Goal: Task Accomplishment & Management: Complete application form

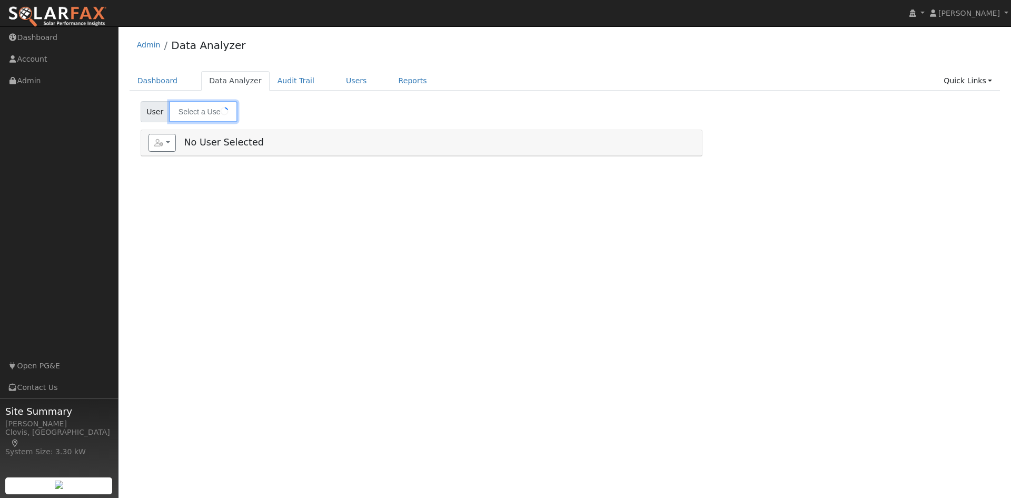
type input "[PERSON_NAME]"
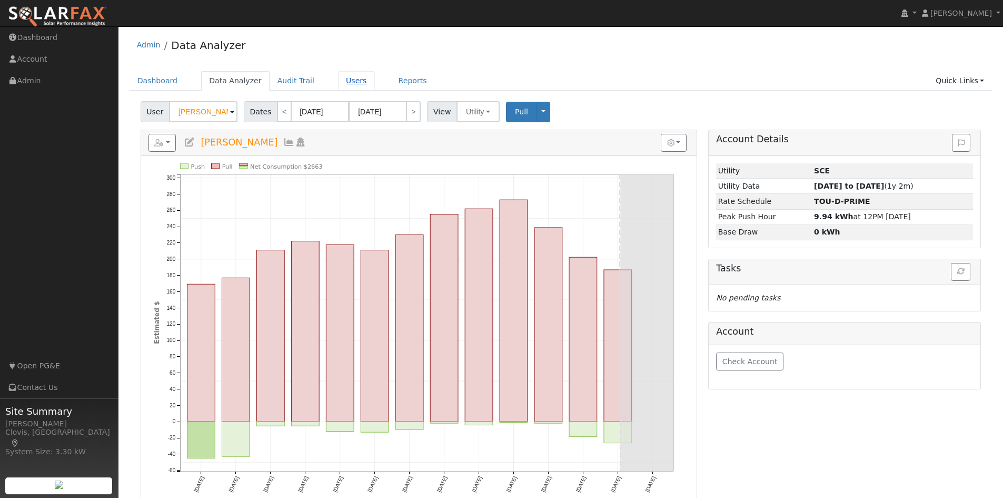
click at [338, 81] on link "Users" at bounding box center [356, 80] width 37 height 19
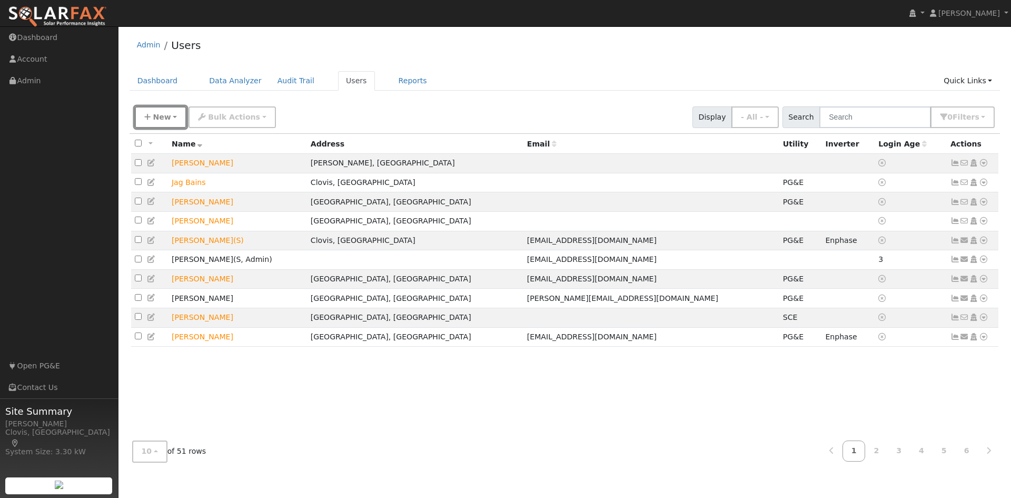
click at [164, 116] on span "New" at bounding box center [162, 117] width 18 height 8
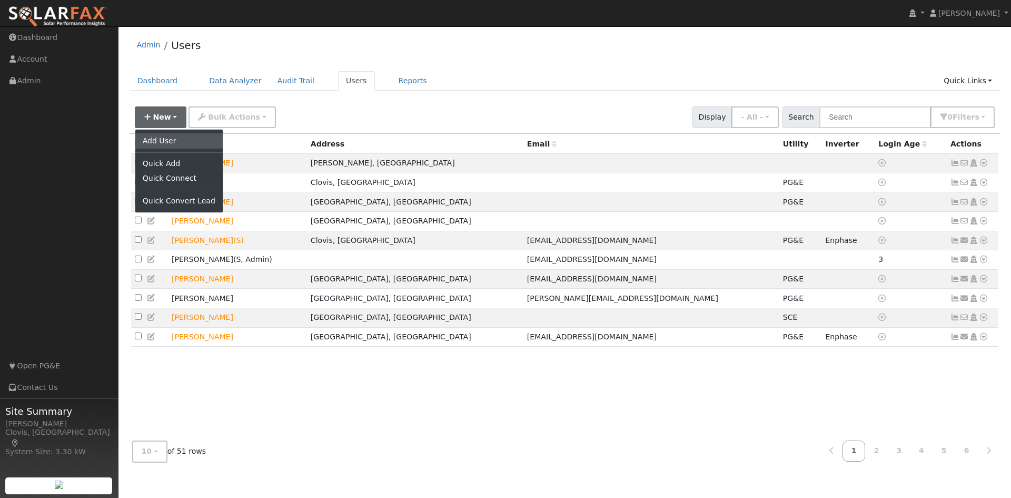
click at [166, 140] on link "Add User" at bounding box center [178, 140] width 87 height 15
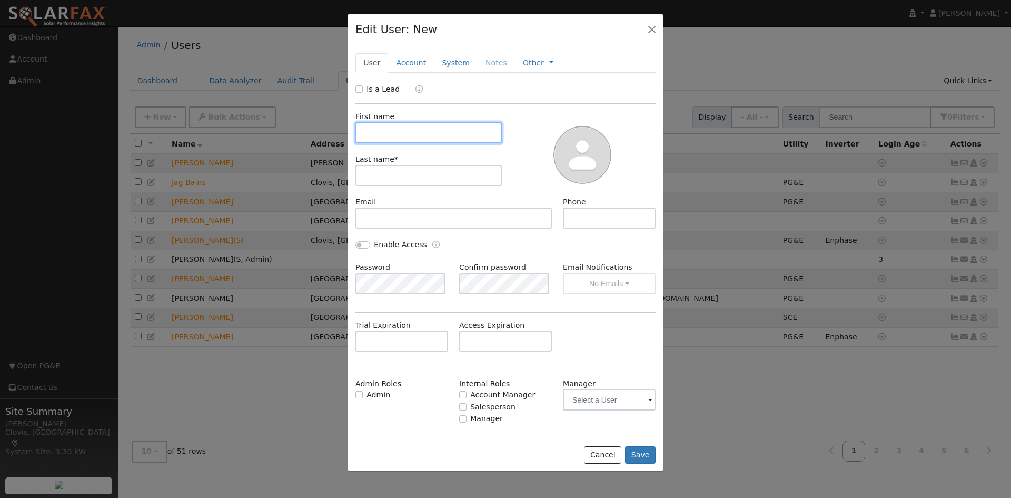
click at [419, 131] on input "text" at bounding box center [429, 132] width 146 height 21
type input "Test Job Presentation"
click at [367, 86] on label "Is a Lead" at bounding box center [383, 89] width 33 height 11
click at [363, 86] on input "Is a Lead" at bounding box center [359, 88] width 7 height 7
checkbox input "true"
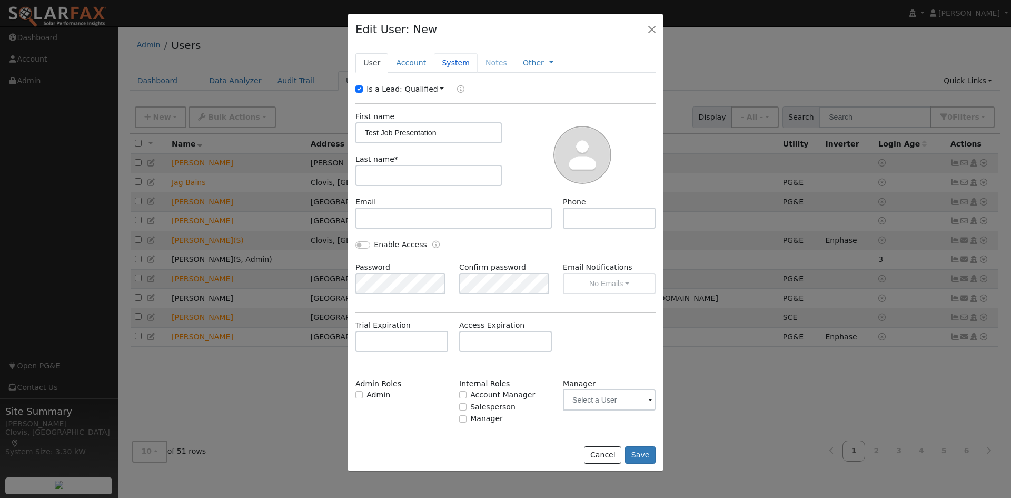
click at [441, 61] on link "System" at bounding box center [456, 62] width 44 height 19
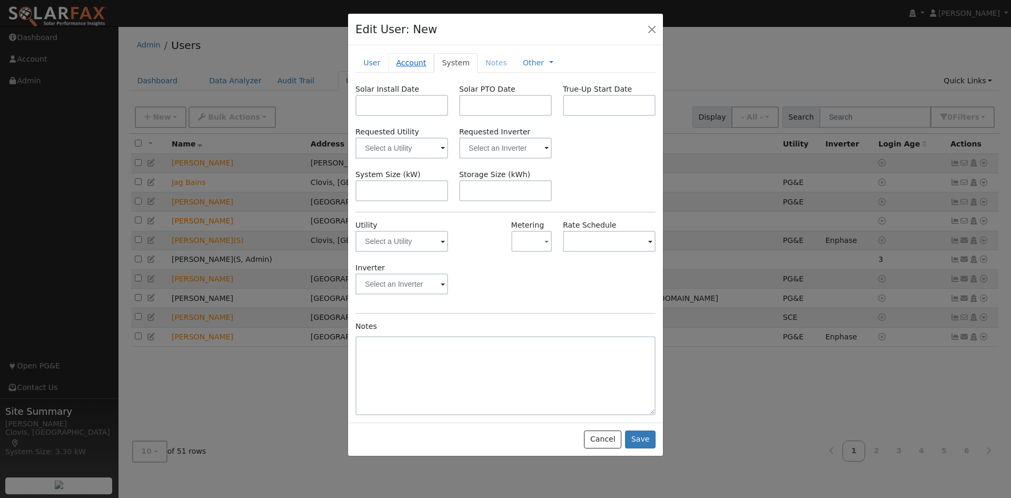
click at [413, 61] on link "Account" at bounding box center [411, 62] width 46 height 19
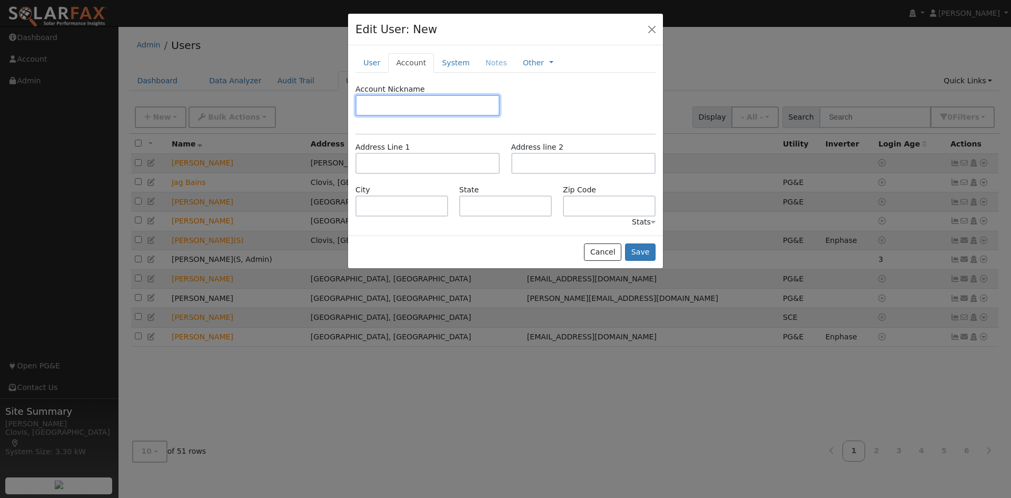
click at [400, 109] on input "text" at bounding box center [428, 105] width 144 height 21
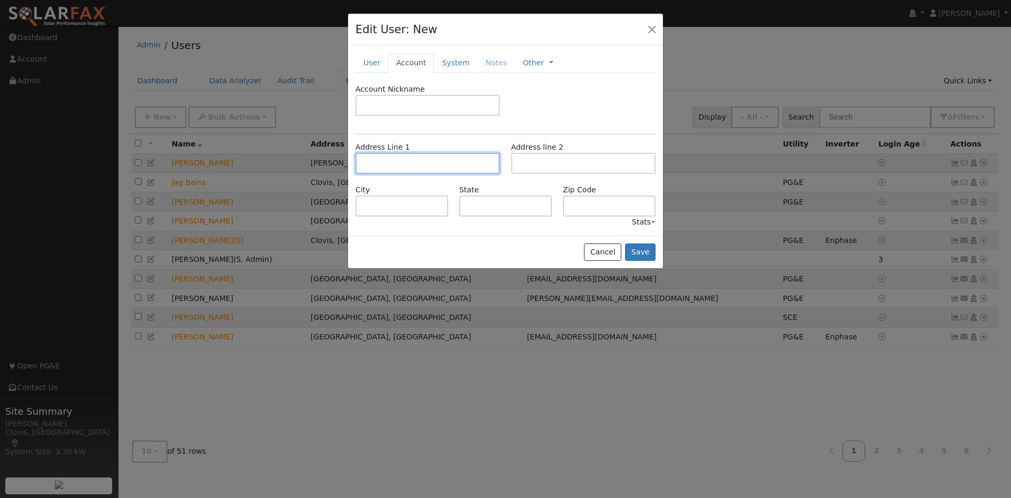
click at [395, 167] on input "text" at bounding box center [428, 163] width 144 height 21
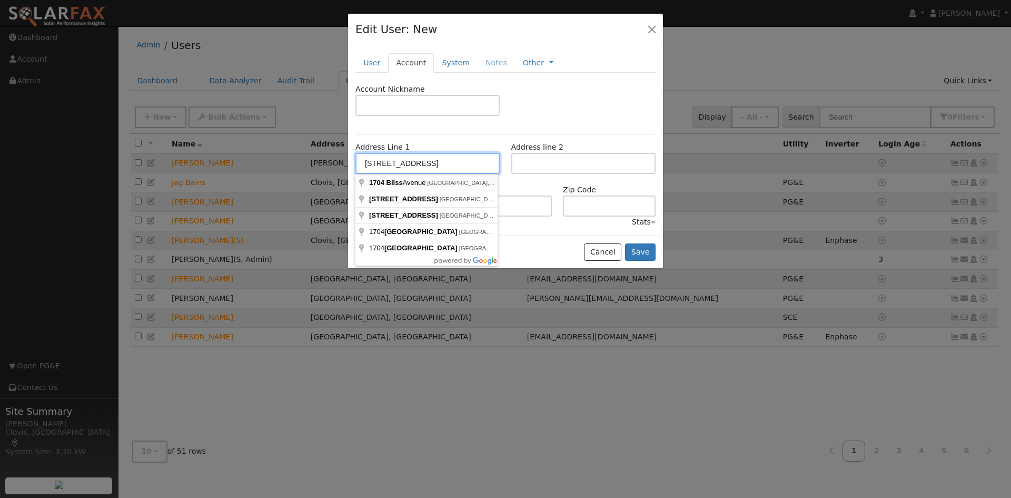
type input "1704 Bliss Avenue"
type input "Clovis"
type input "CA"
type input "93611"
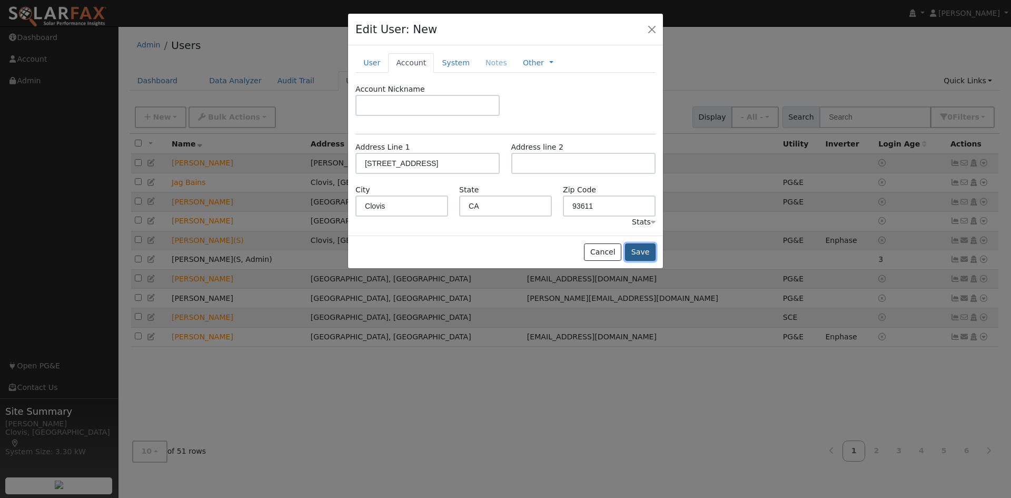
click at [650, 251] on button "Save" at bounding box center [640, 252] width 31 height 18
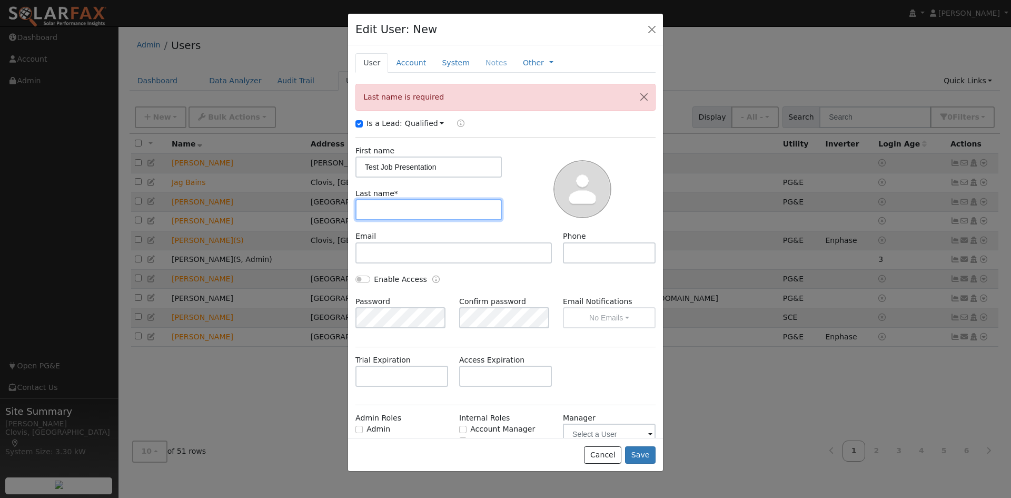
click at [400, 204] on input "text" at bounding box center [429, 209] width 146 height 21
type input "xx"
click at [642, 452] on button "Save" at bounding box center [640, 455] width 31 height 18
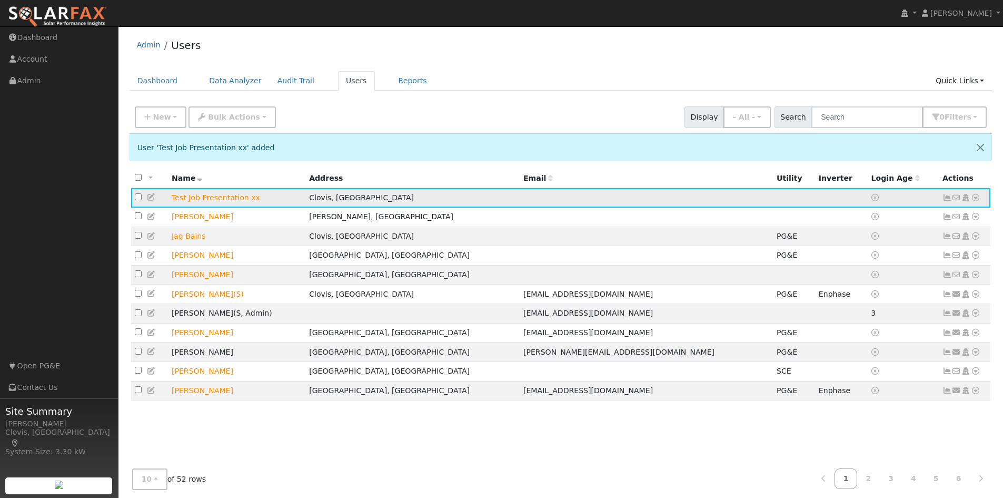
click at [977, 201] on icon at bounding box center [975, 197] width 9 height 7
click at [870, 242] on link "Scenario" at bounding box center [864, 239] width 78 height 15
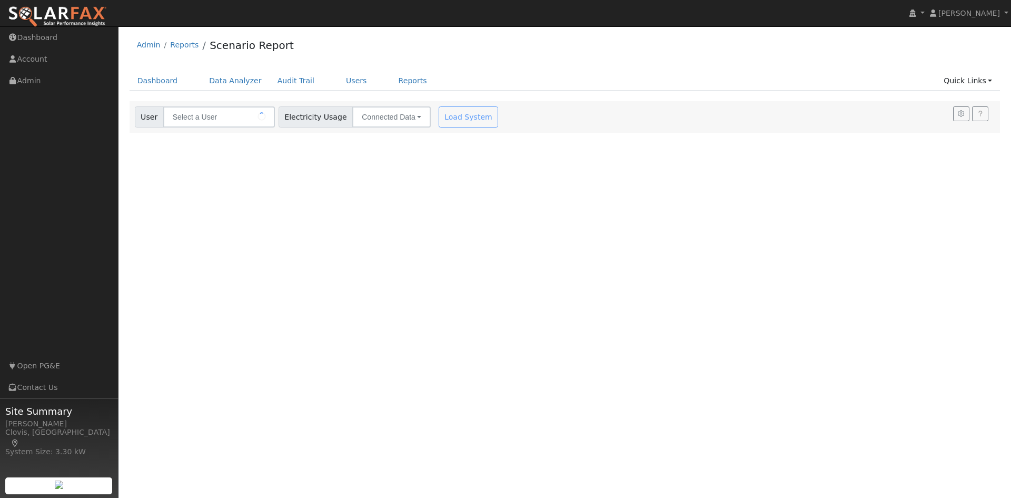
type input "Test Job Presentation xx"
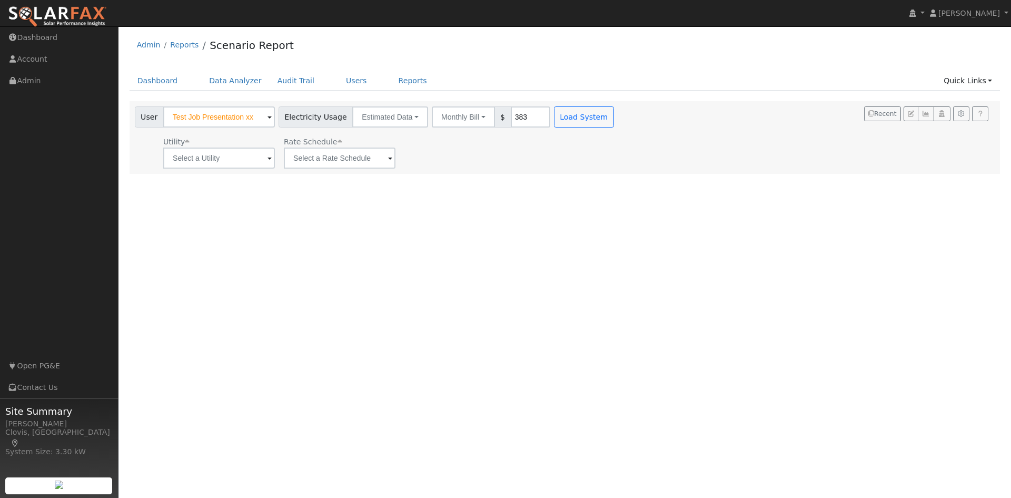
click at [529, 180] on div "User Profile First name Last name Email Email Notifications No Emails No Emails…" at bounding box center [565, 261] width 893 height 471
click at [264, 159] on input "text" at bounding box center [219, 157] width 112 height 21
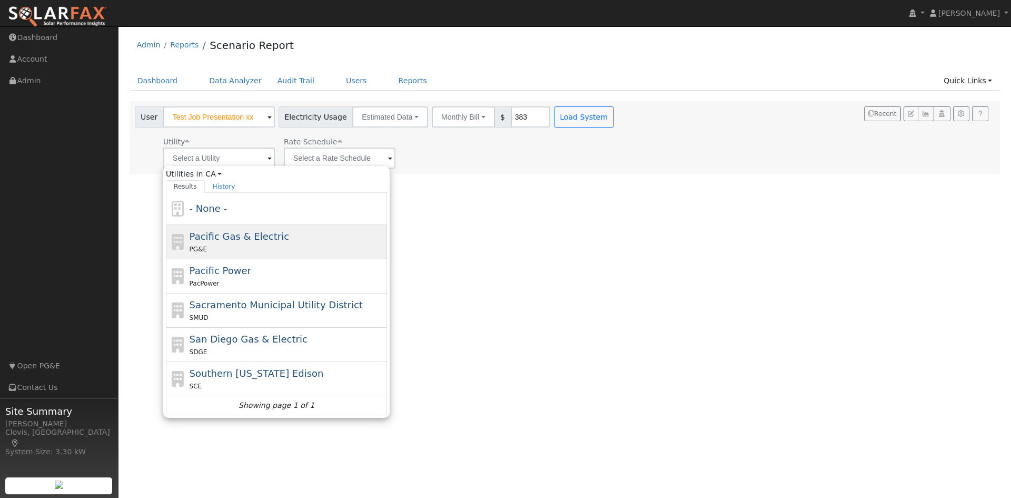
click at [252, 239] on span "Pacific Gas & Electric" at bounding box center [240, 236] width 100 height 11
type input "Pacific Gas & Electric"
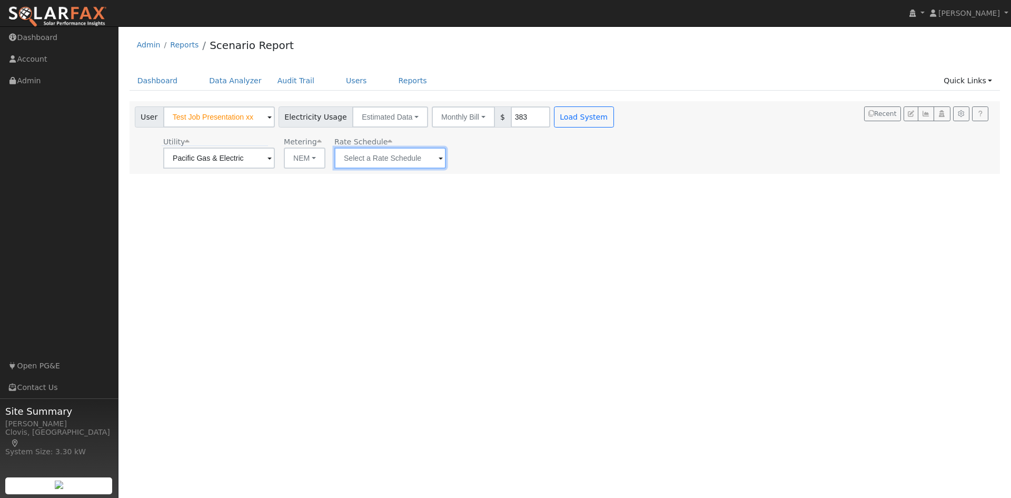
click at [275, 161] on input "text" at bounding box center [219, 157] width 112 height 21
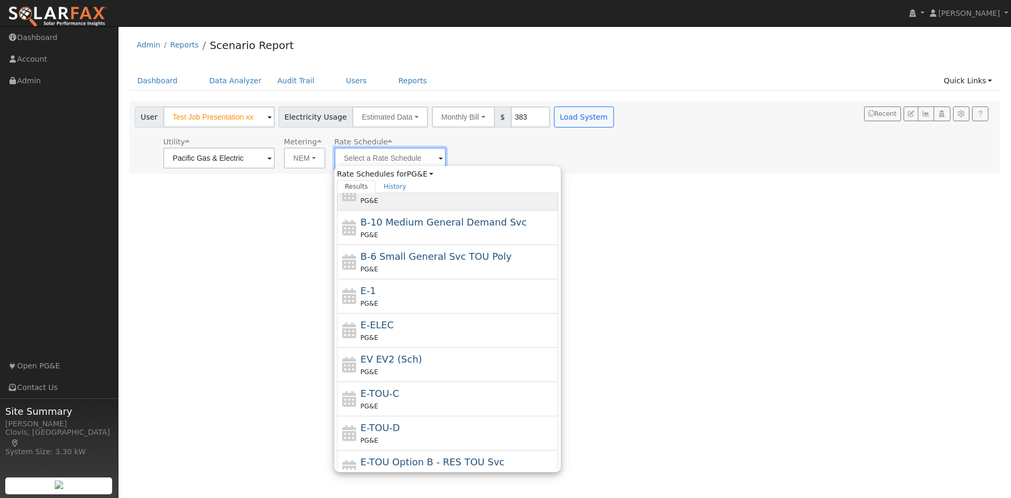
scroll to position [115, 0]
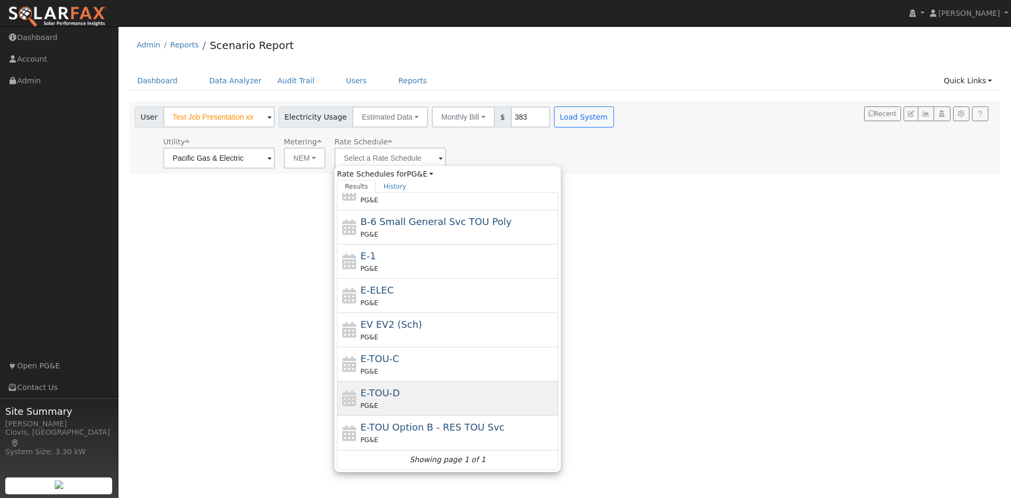
click at [430, 390] on div "E-TOU-D PG&E" at bounding box center [458, 398] width 195 height 25
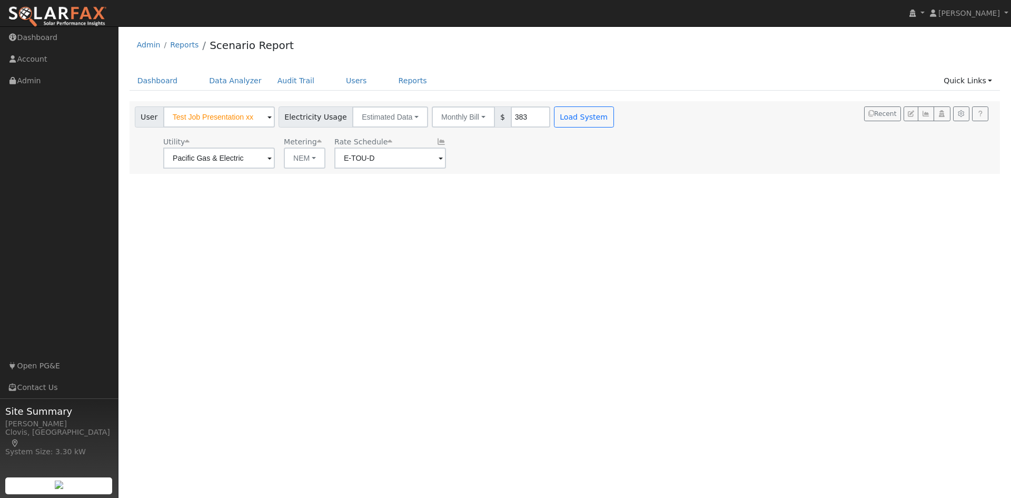
click at [485, 224] on div "User Profile First name Last name Email Email Notifications No Emails No Emails…" at bounding box center [565, 261] width 893 height 471
click at [297, 156] on button "NEM" at bounding box center [305, 157] width 42 height 21
click at [311, 193] on link "NBT" at bounding box center [319, 196] width 73 height 15
drag, startPoint x: 391, startPoint y: 184, endPoint x: 430, endPoint y: 160, distance: 45.4
click at [392, 183] on div "User Profile First name Last name Email Email Notifications No Emails No Emails…" at bounding box center [565, 261] width 893 height 471
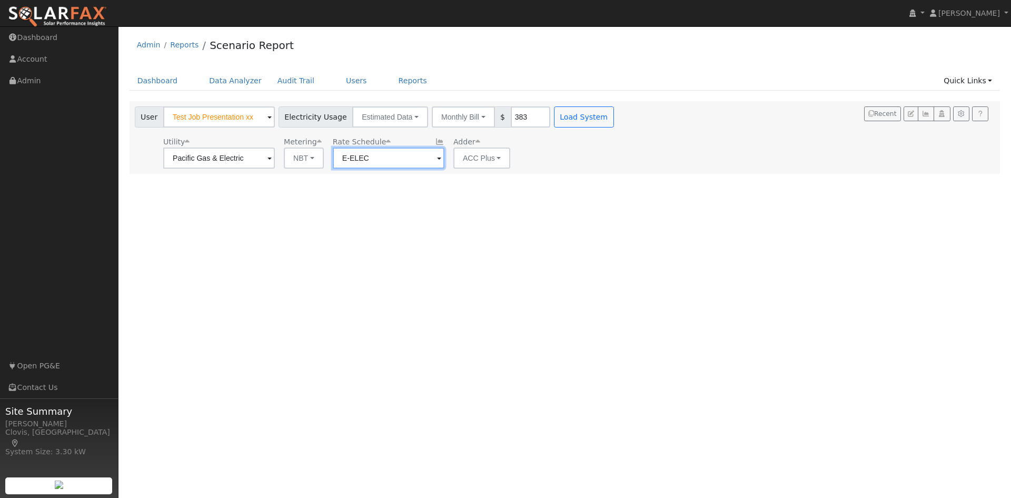
click at [275, 158] on input "E-ELEC" at bounding box center [219, 157] width 112 height 21
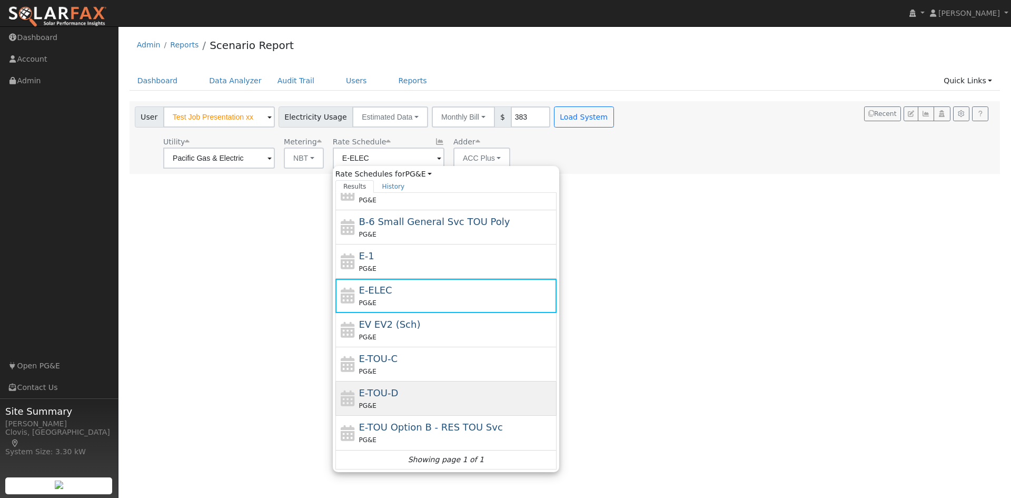
click at [434, 389] on div "E-TOU-D PG&E" at bounding box center [456, 398] width 195 height 25
type input "E-TOU-D"
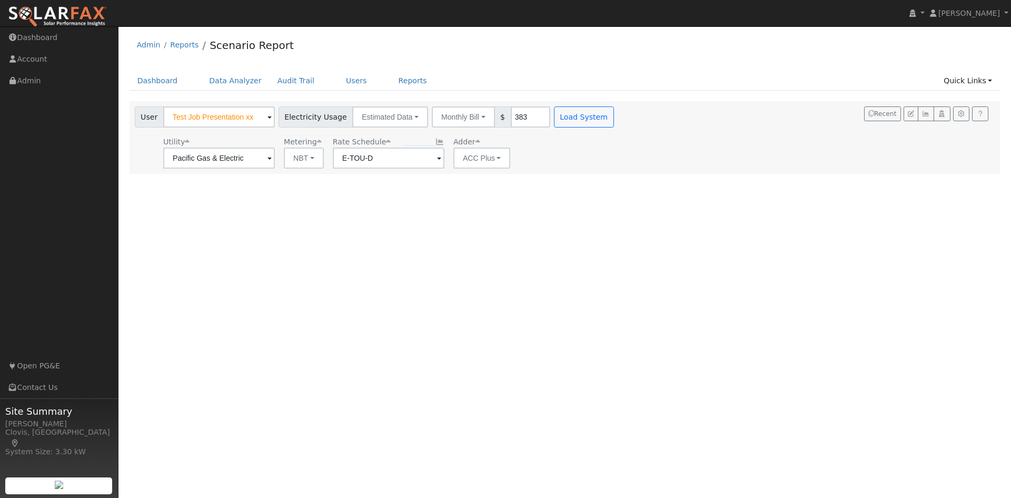
click at [513, 208] on div "User Profile First name Last name Email Email Notifications No Emails No Emails…" at bounding box center [565, 261] width 893 height 471
type input "500"
click at [558, 116] on button "Load System" at bounding box center [584, 116] width 60 height 21
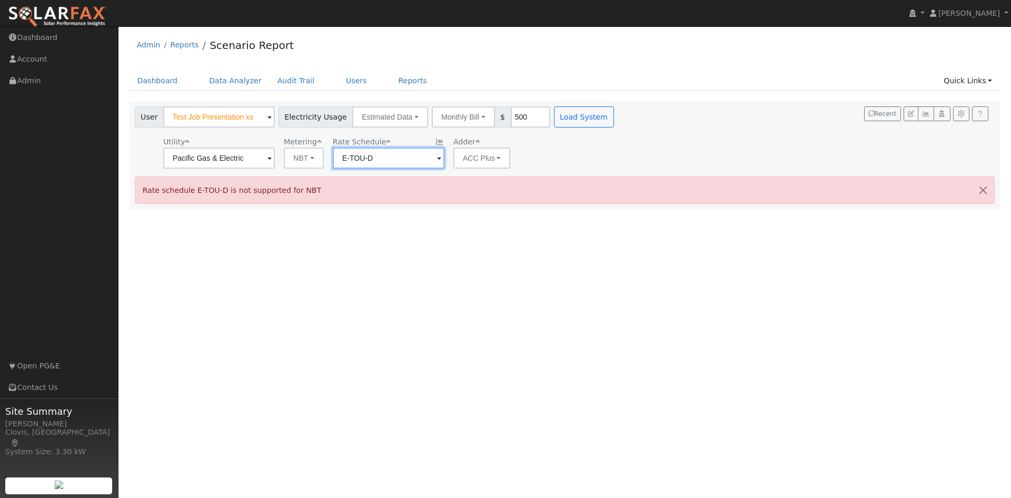
click at [275, 161] on input "E-TOU-D" at bounding box center [219, 157] width 112 height 21
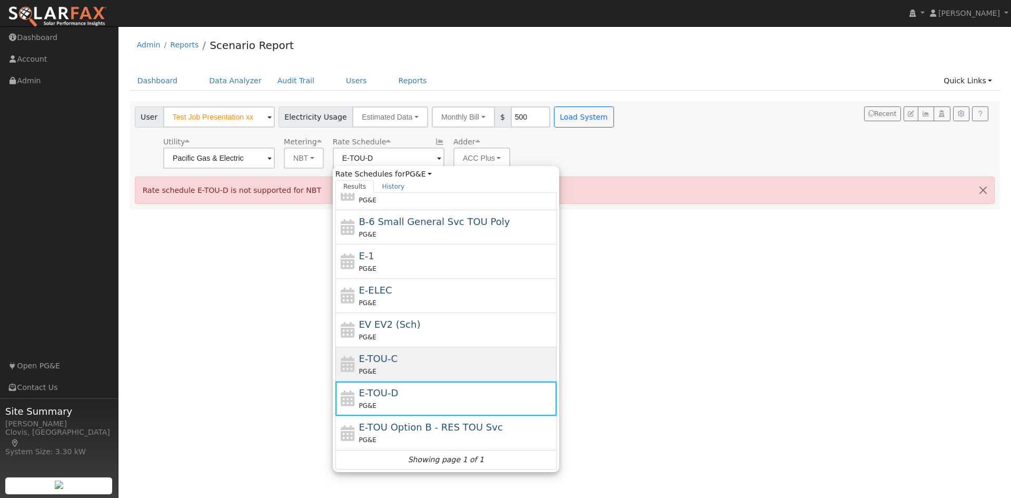
click at [436, 366] on div "PG&E" at bounding box center [456, 371] width 195 height 11
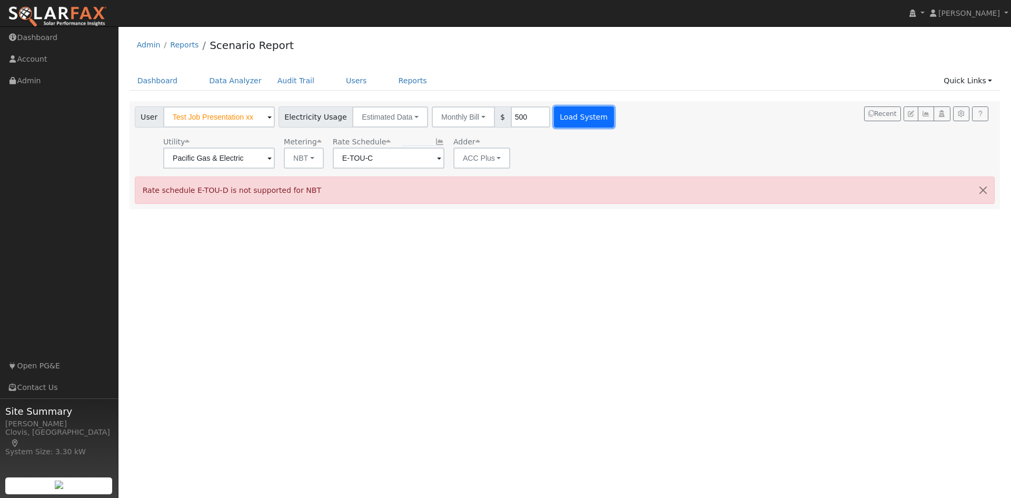
click at [570, 114] on button "Load System" at bounding box center [584, 116] width 60 height 21
click at [275, 152] on input "E-TOU-C" at bounding box center [219, 157] width 112 height 21
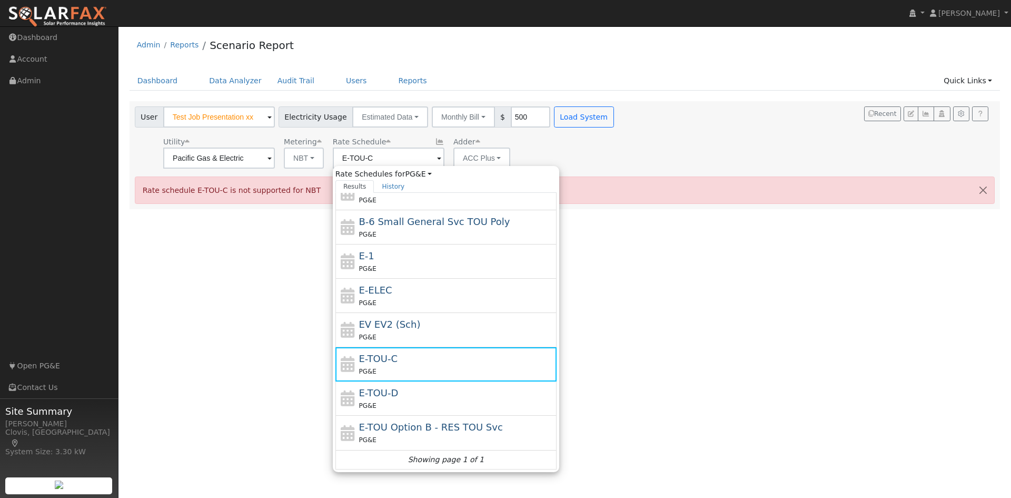
click at [514, 430] on div "E-TOU Option B - RES TOU Svc PG&E" at bounding box center [456, 432] width 195 height 25
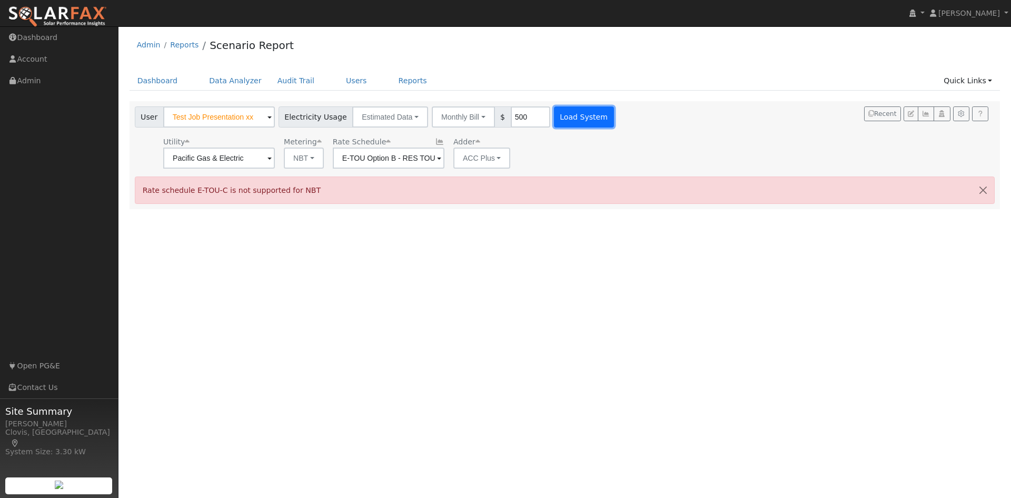
click at [575, 121] on button "Load System" at bounding box center [584, 116] width 60 height 21
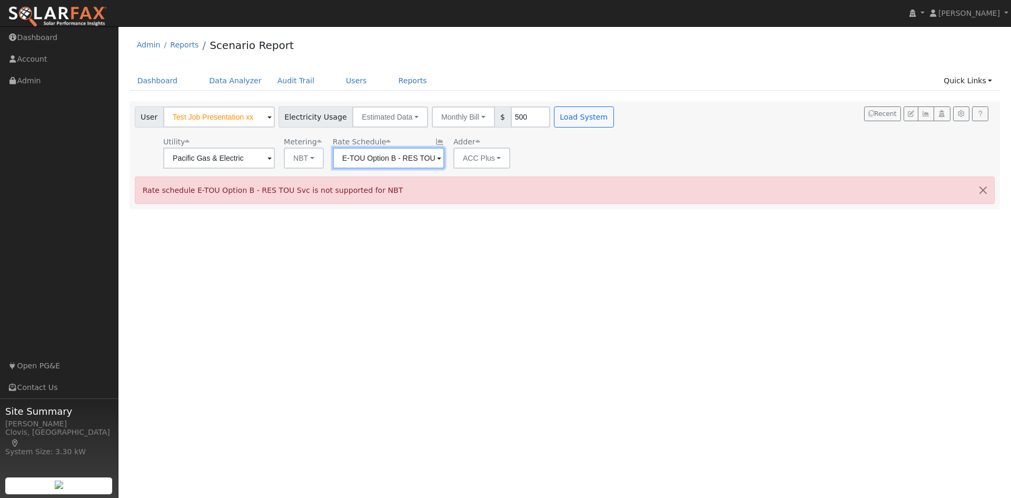
click at [275, 161] on input "E-TOU Option B - RES TOU Svc" at bounding box center [219, 157] width 112 height 21
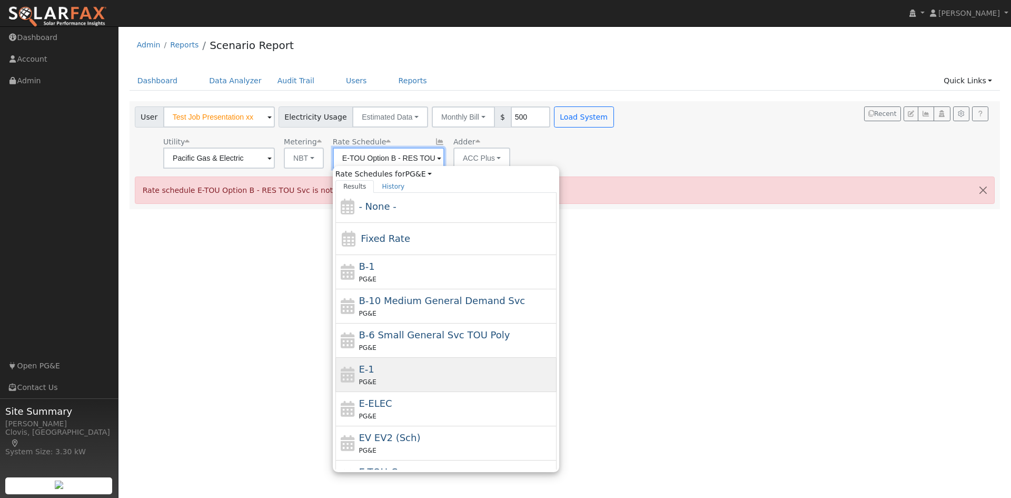
scroll to position [0, 0]
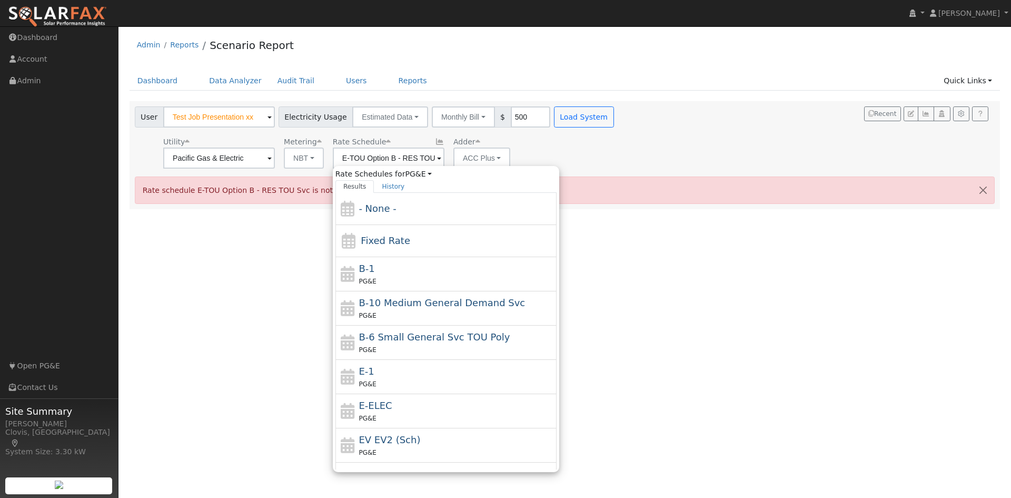
click at [699, 165] on div "User Test Job Presentation xx Account Default Account Default Account 1704 Blis…" at bounding box center [563, 136] width 861 height 66
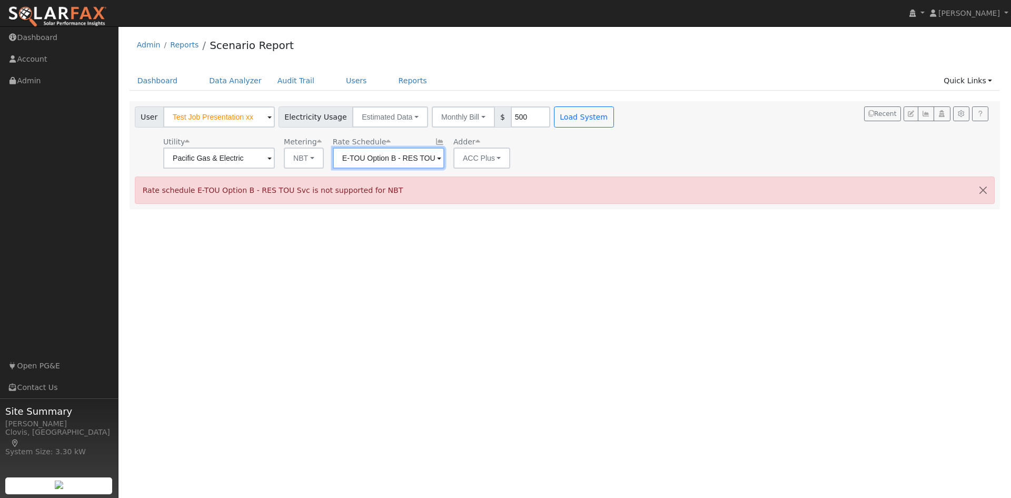
click at [275, 158] on input "E-TOU Option B - RES TOU Svc" at bounding box center [219, 157] width 112 height 21
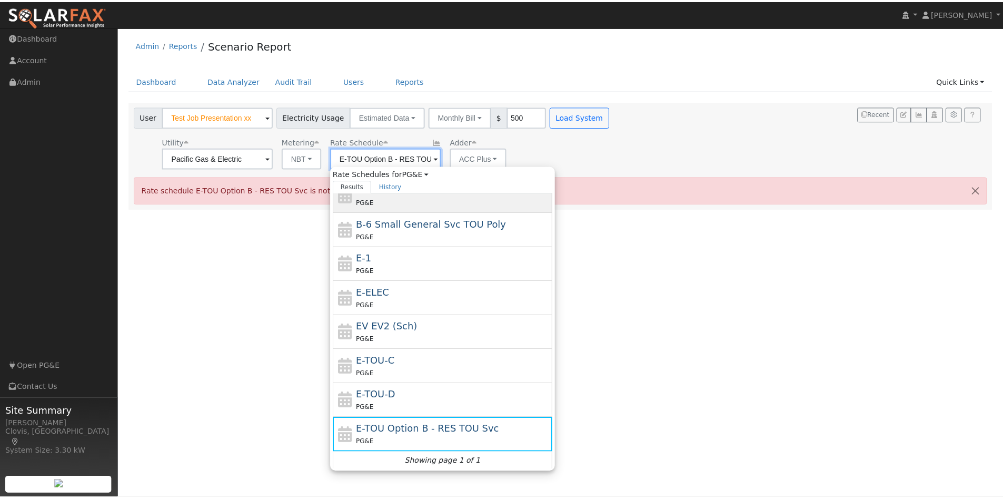
scroll to position [115, 0]
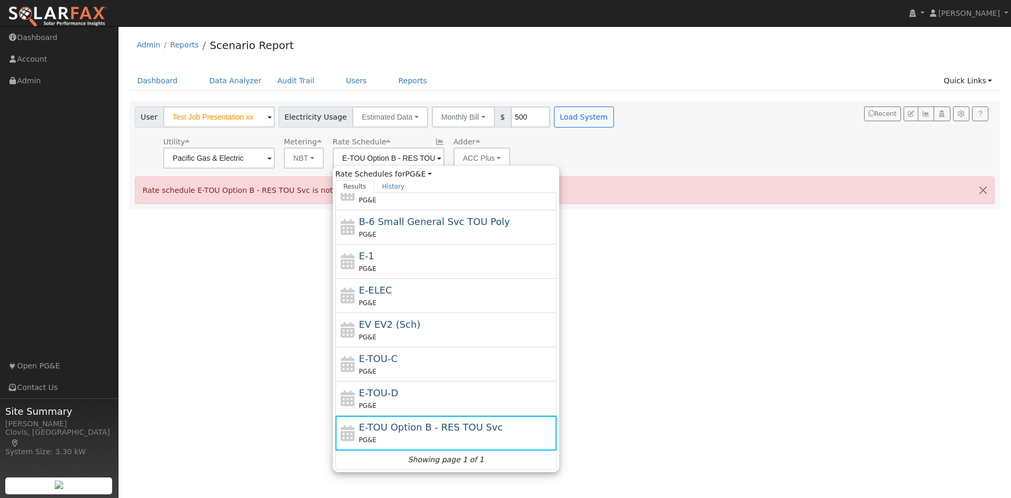
drag, startPoint x: 411, startPoint y: 387, endPoint x: 346, endPoint y: 289, distance: 117.5
click at [410, 388] on div "E-TOU-D PG&E" at bounding box center [456, 398] width 195 height 25
type input "E-TOU-D"
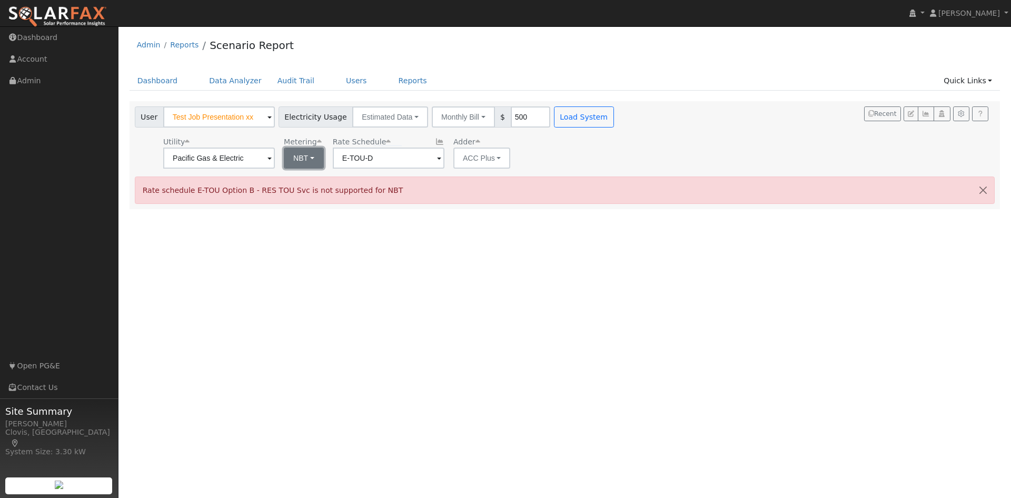
click at [311, 162] on button "NBT" at bounding box center [304, 157] width 40 height 21
click at [312, 182] on link "NEM" at bounding box center [319, 181] width 73 height 15
click at [581, 116] on button "Load System" at bounding box center [584, 116] width 60 height 21
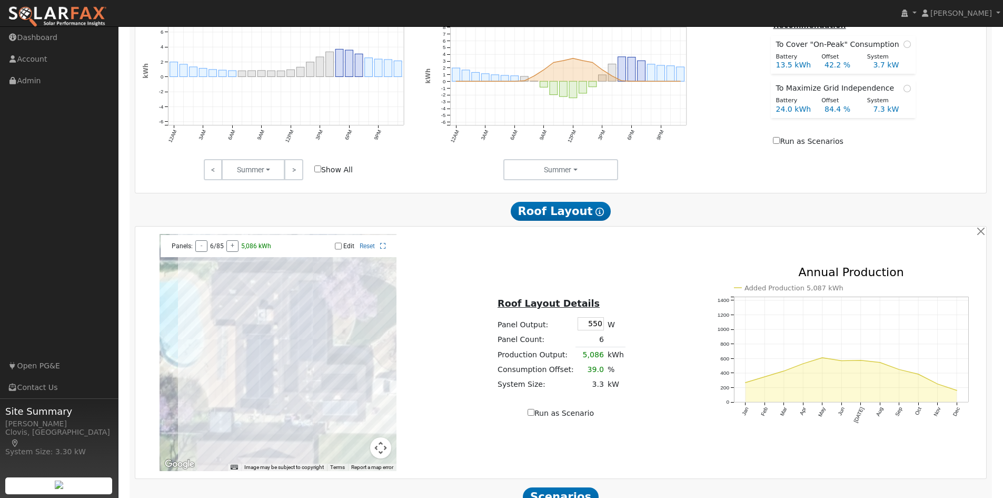
scroll to position [589, 0]
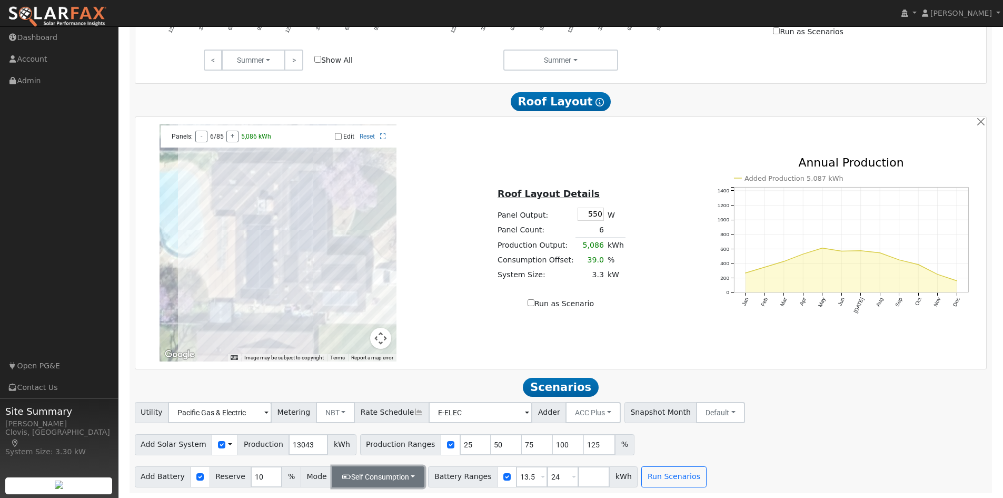
click at [348, 475] on button "Self Consumption" at bounding box center [378, 476] width 92 height 21
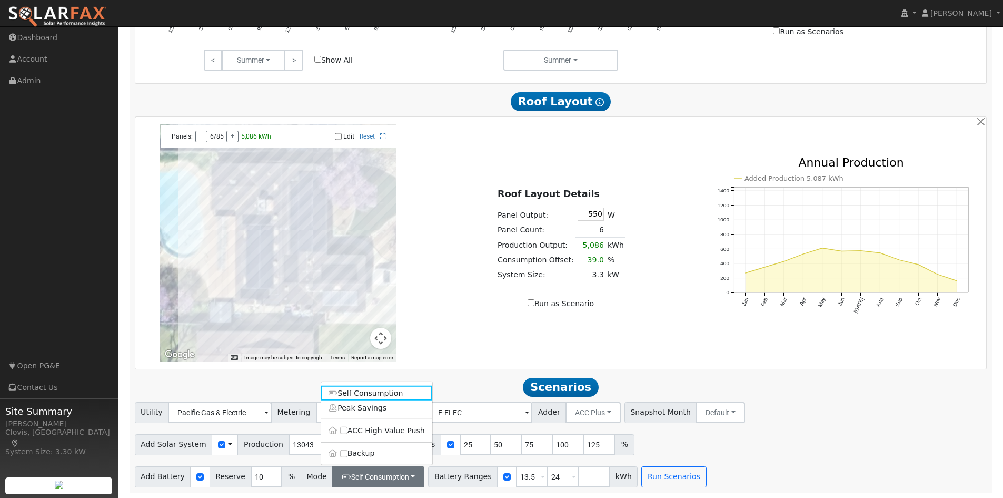
click at [461, 354] on div "← Move left → Move right ↑ Move up ↓ Move down + Zoom in - Zoom out Home Jump l…" at bounding box center [561, 242] width 848 height 237
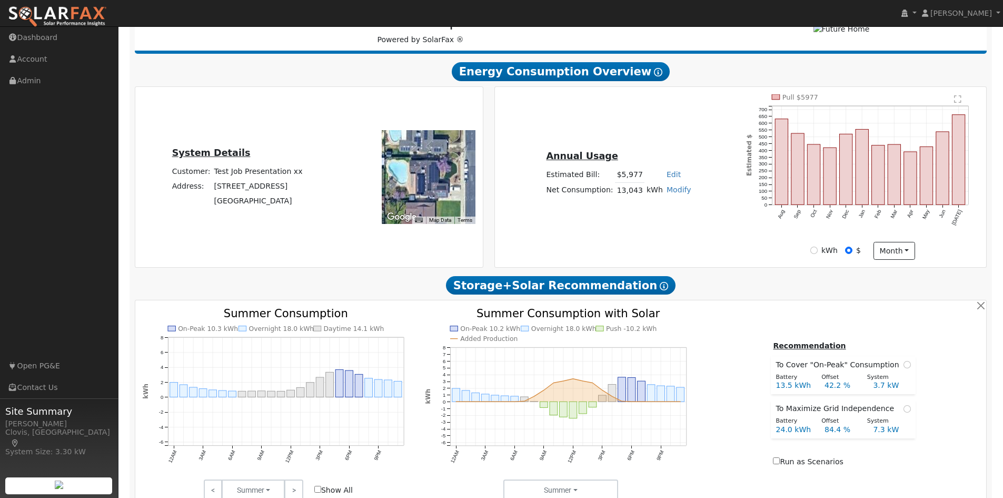
scroll to position [115, 0]
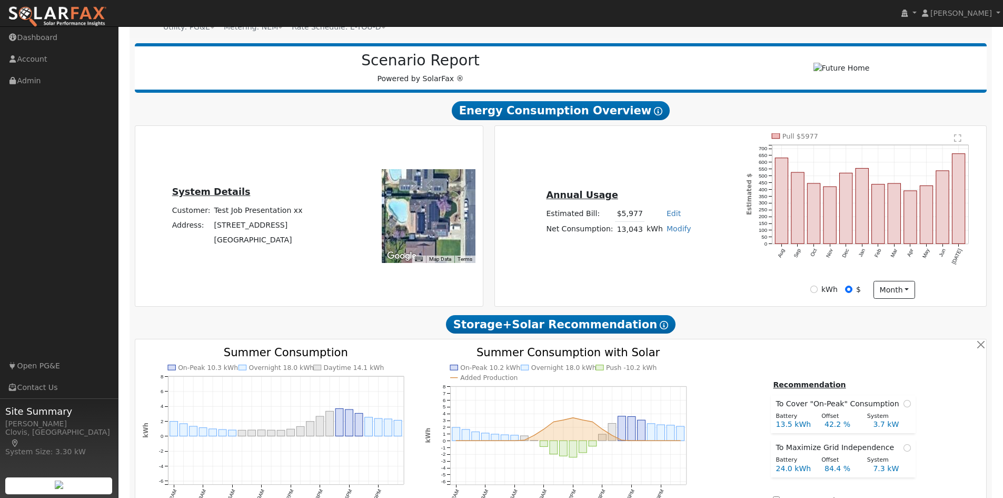
click at [485, 292] on div "System Details Customer: Test Job Presentation xx Address: 1704 Bliss Avenue Cl…" at bounding box center [309, 215] width 360 height 181
